Goal: Check status: Check status

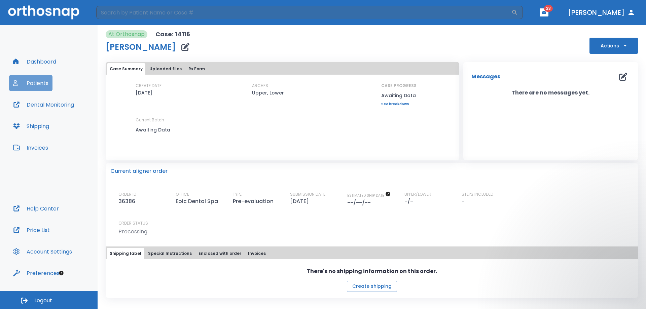
click at [43, 80] on button "Patients" at bounding box center [30, 83] width 43 height 16
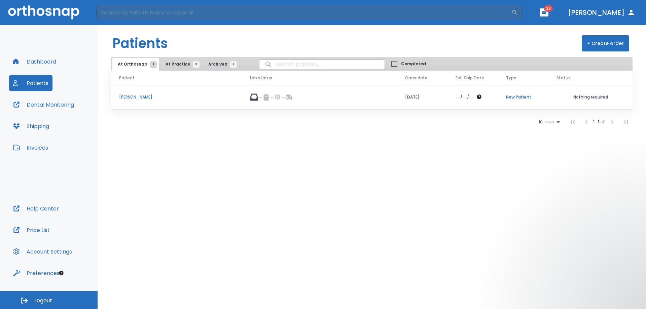
click at [128, 101] on td "[PERSON_NAME]" at bounding box center [176, 97] width 131 height 25
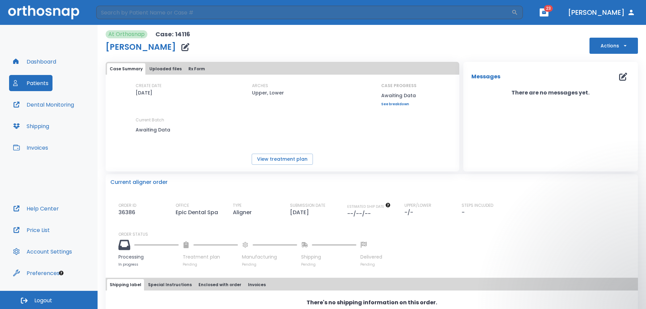
click at [39, 63] on button "Dashboard" at bounding box center [34, 61] width 51 height 16
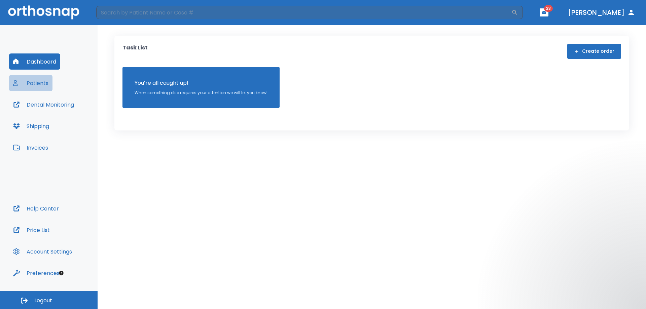
click at [39, 84] on button "Patients" at bounding box center [30, 83] width 43 height 16
